Goal: Task Accomplishment & Management: Complete application form

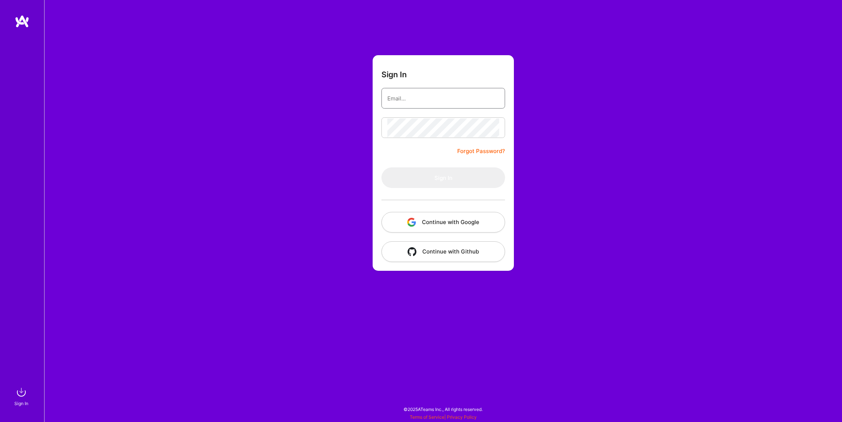
type input "[EMAIL_ADDRESS][DOMAIN_NAME]"
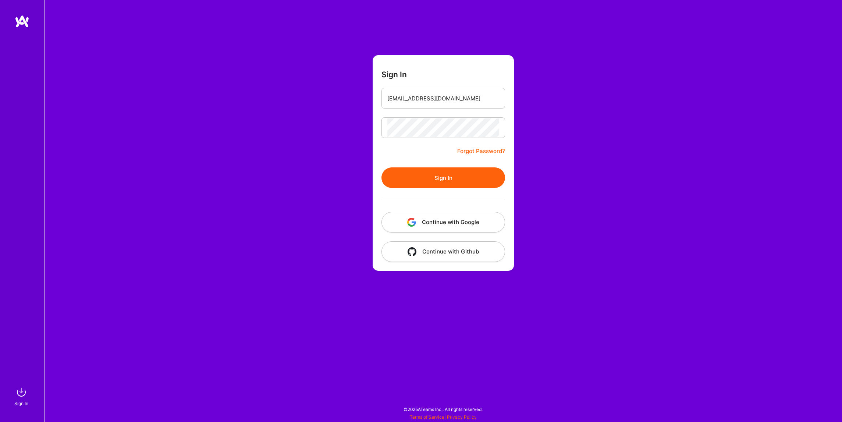
click at [324, 179] on div "Sign In [EMAIL_ADDRESS][DOMAIN_NAME] Forgot Password? Sign In Continue with Goo…" at bounding box center [443, 211] width 798 height 422
click at [446, 177] on button "Sign In" at bounding box center [443, 177] width 124 height 21
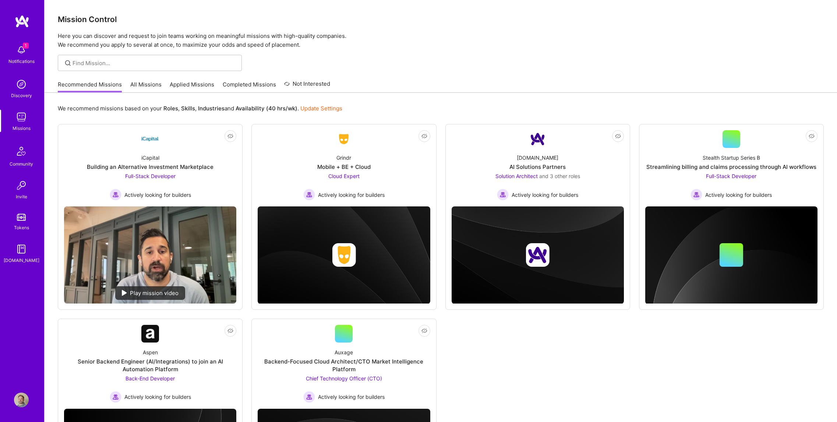
click at [22, 53] on img at bounding box center [21, 50] width 15 height 15
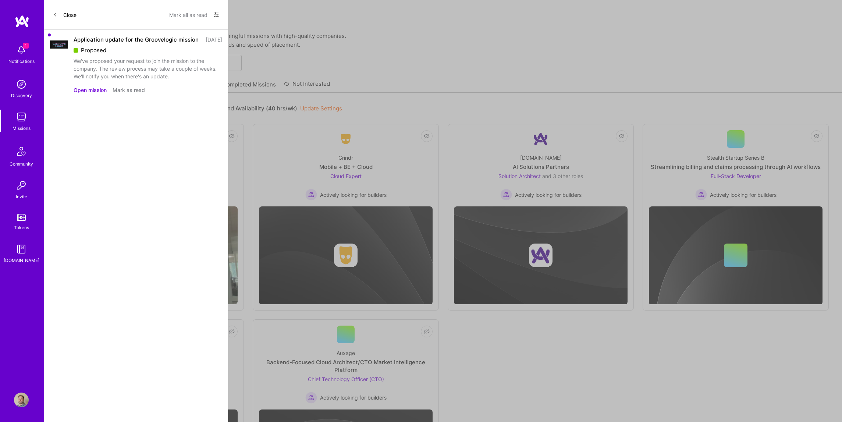
click at [79, 94] on button "Open mission" at bounding box center [90, 90] width 33 height 8
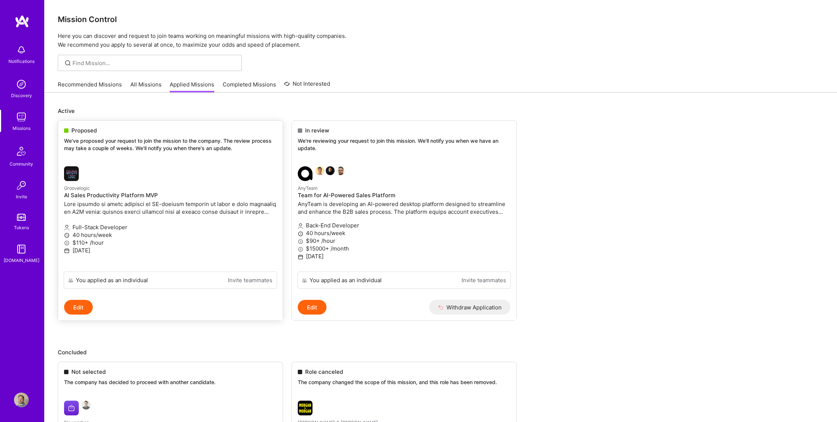
click at [113, 135] on div "Proposed We've proposed your request to join the mission to the company. The re…" at bounding box center [170, 141] width 224 height 40
click at [103, 205] on p at bounding box center [170, 207] width 213 height 15
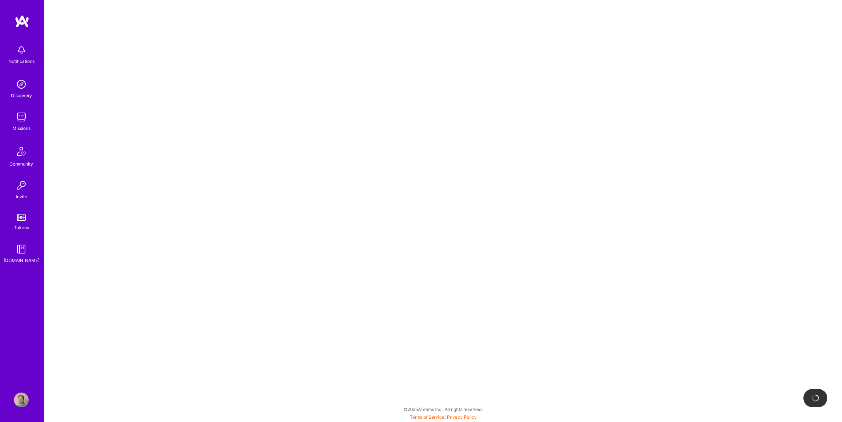
select select "US"
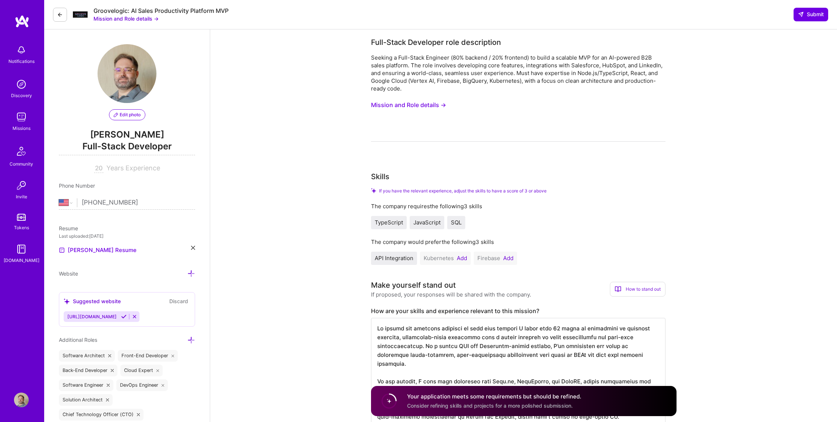
click at [405, 107] on button "Mission and Role details →" at bounding box center [408, 105] width 75 height 14
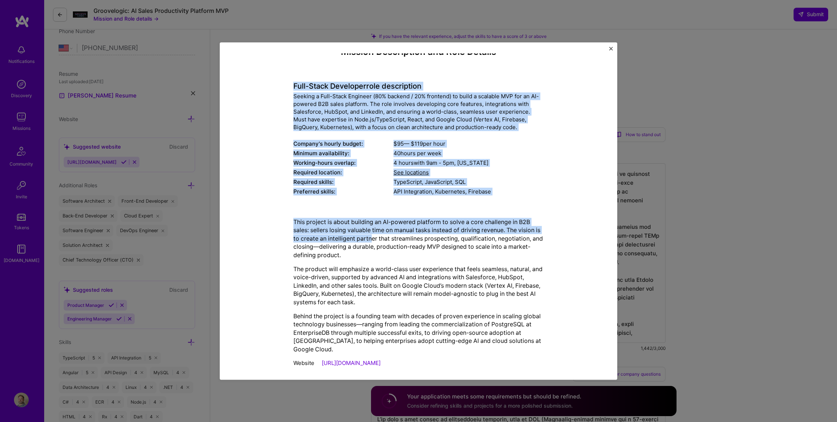
scroll to position [177, 0]
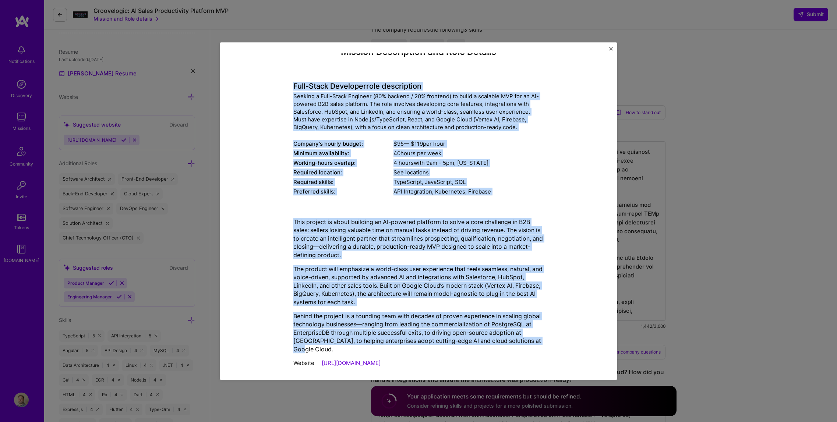
drag, startPoint x: 287, startPoint y: 95, endPoint x: 539, endPoint y: 344, distance: 354.3
click at [539, 344] on div "Mission Description and Role Details Full-Stack Developer role description Seek…" at bounding box center [418, 209] width 363 height 324
copy div "Lore-Ipsum Dolorsita cons adipiscinge Seddoei t Inci-Utlab Etdolore (77% magnaa…"
click at [611, 47] on img "Close" at bounding box center [611, 49] width 4 height 4
